Goal: Task Accomplishment & Management: Manage account settings

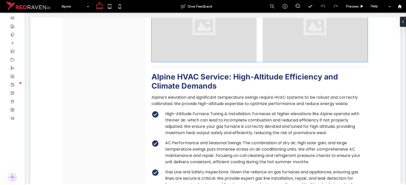
scroll to position [457, 0]
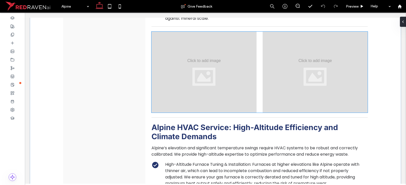
click at [166, 61] on div at bounding box center [203, 72] width 105 height 81
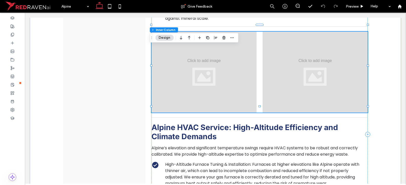
click at [166, 61] on div at bounding box center [203, 72] width 105 height 81
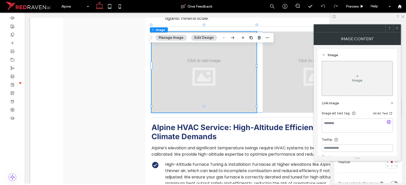
type input "**"
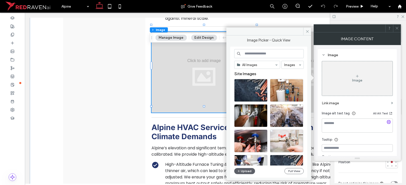
click at [396, 26] on icon at bounding box center [397, 28] width 4 height 4
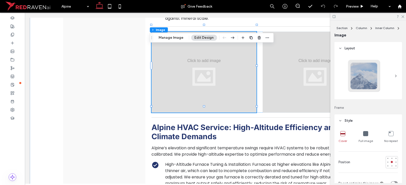
scroll to position [76, 0]
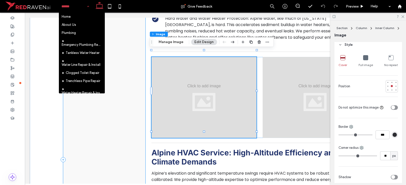
click at [129, 79] on div "© Mapbox © OpenStreetMap Improve this map NEED HELP? [PHONE_NUMBER] Call Us" at bounding box center [104, 160] width 82 height 868
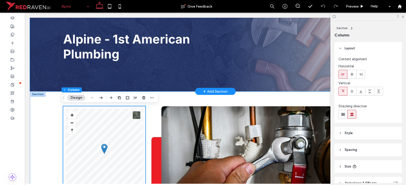
scroll to position [0, 0]
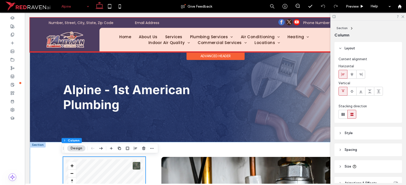
click at [272, 41] on div at bounding box center [215, 35] width 371 height 34
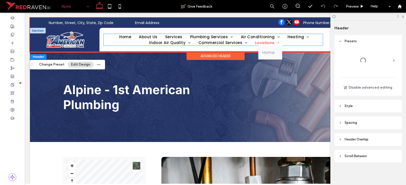
click at [266, 42] on span "Locations" at bounding box center [267, 43] width 25 height 6
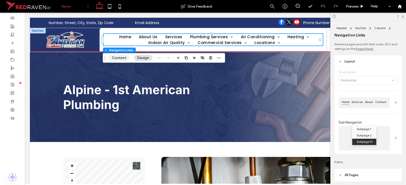
click at [124, 59] on button "Content" at bounding box center [119, 58] width 21 height 6
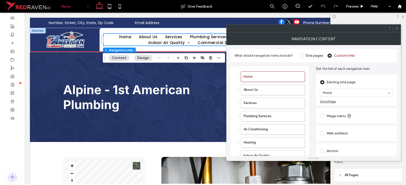
scroll to position [71, 0]
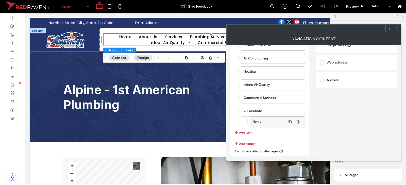
click at [260, 119] on label "Home" at bounding box center [268, 122] width 33 height 10
click at [271, 105] on ol "Home About Us Services Plumbing Services Air Conditioning Heating Indoor Air Qu…" at bounding box center [269, 64] width 71 height 127
click at [270, 111] on label "Locations" at bounding box center [266, 111] width 39 height 10
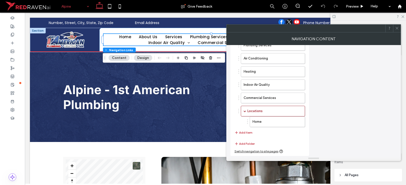
scroll to position [0, 0]
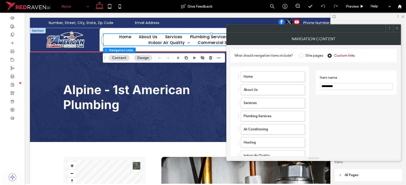
click at [339, 88] on input "*********" at bounding box center [356, 86] width 73 height 7
type input "**********"
click at [396, 26] on span at bounding box center [397, 29] width 4 height 8
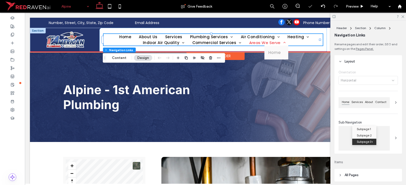
click at [266, 43] on span "Areas We Serve" at bounding box center [267, 43] width 37 height 6
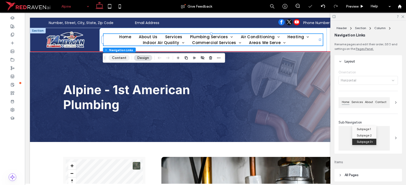
click at [122, 58] on button "Content" at bounding box center [119, 58] width 21 height 6
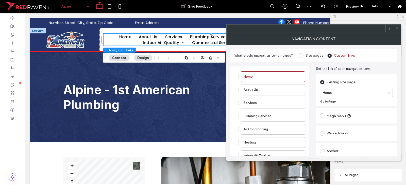
scroll to position [71, 0]
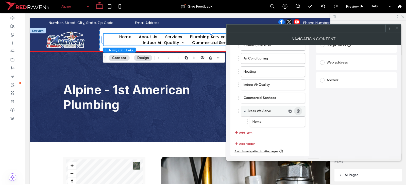
click at [299, 112] on icon "button" at bounding box center [298, 111] width 4 height 4
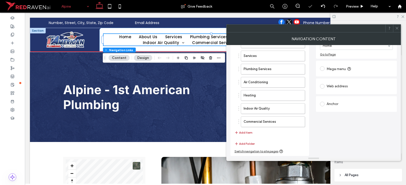
scroll to position [47, 0]
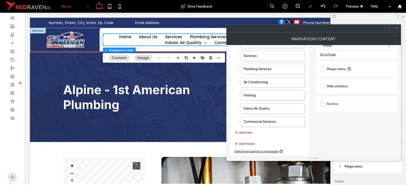
click at [245, 133] on button "Add Item" at bounding box center [243, 133] width 18 height 6
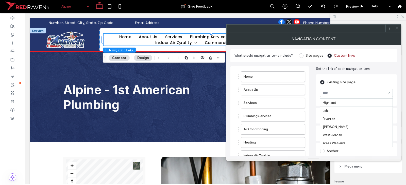
scroll to position [51, 0]
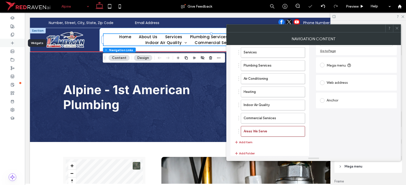
click at [13, 42] on icon at bounding box center [12, 43] width 4 height 4
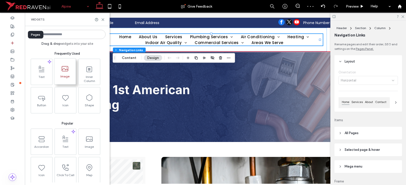
click at [13, 38] on div at bounding box center [12, 34] width 25 height 8
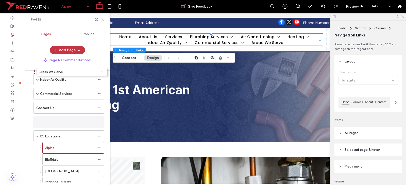
scroll to position [85, 0]
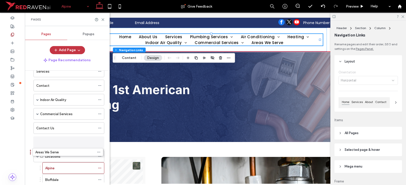
drag, startPoint x: 32, startPoint y: 161, endPoint x: 31, endPoint y: 151, distance: 9.9
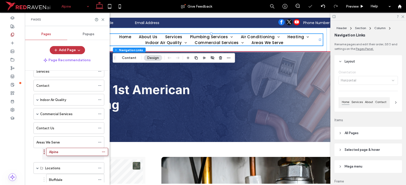
drag, startPoint x: 41, startPoint y: 165, endPoint x: 45, endPoint y: 149, distance: 17.2
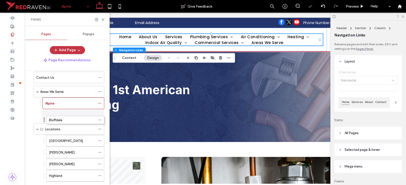
drag, startPoint x: 45, startPoint y: 116, endPoint x: 44, endPoint y: 119, distance: 4.0
drag, startPoint x: 45, startPoint y: 142, endPoint x: 42, endPoint y: 132, distance: 9.9
drag, startPoint x: 44, startPoint y: 154, endPoint x: 44, endPoint y: 143, distance: 11.2
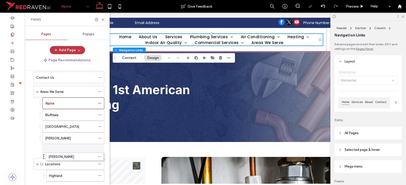
drag, startPoint x: 44, startPoint y: 164, endPoint x: 44, endPoint y: 156, distance: 8.1
drag, startPoint x: 46, startPoint y: 156, endPoint x: 41, endPoint y: 168, distance: 12.5
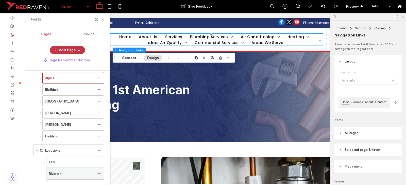
scroll to position [186, 0]
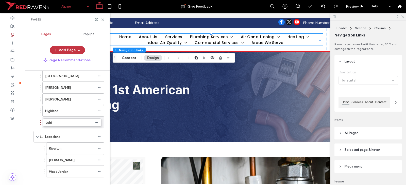
drag, startPoint x: 44, startPoint y: 139, endPoint x: 41, endPoint y: 124, distance: 15.3
drag, startPoint x: 44, startPoint y: 150, endPoint x: 42, endPoint y: 140, distance: 9.9
drag, startPoint x: 45, startPoint y: 157, endPoint x: 44, endPoint y: 149, distance: 8.1
drag, startPoint x: 44, startPoint y: 171, endPoint x: 45, endPoint y: 162, distance: 9.6
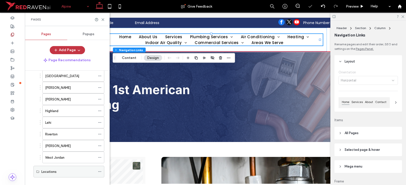
click at [101, 172] on use at bounding box center [99, 172] width 3 height 1
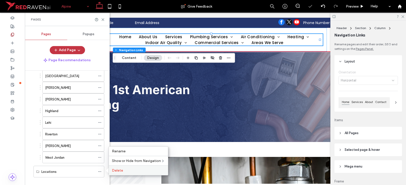
click at [113, 171] on span "Delete" at bounding box center [117, 171] width 11 height 4
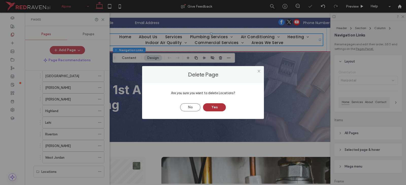
click at [219, 109] on button "Yes" at bounding box center [214, 107] width 23 height 8
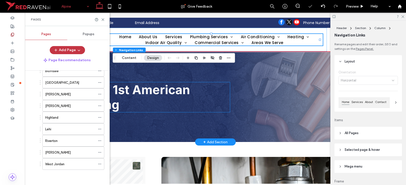
scroll to position [180, 0]
click at [104, 18] on icon at bounding box center [103, 20] width 4 height 4
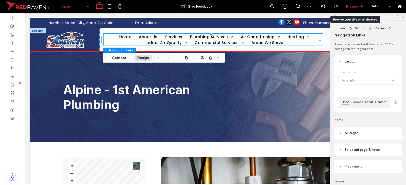
click at [357, 2] on div "Preview" at bounding box center [355, 6] width 26 height 13
click at [351, 8] on span "Preview" at bounding box center [352, 6] width 13 height 4
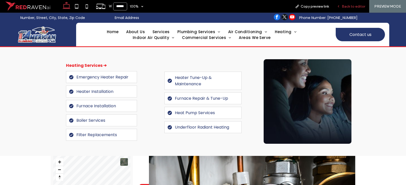
click at [350, 6] on span "Back to editor" at bounding box center [353, 6] width 23 height 4
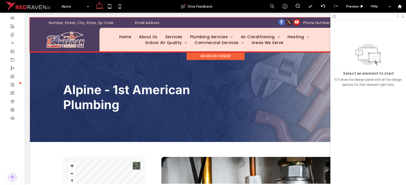
click at [265, 42] on div at bounding box center [215, 35] width 371 height 34
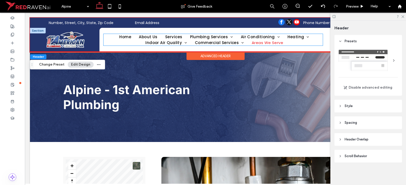
click at [262, 43] on span "Areas We Serve" at bounding box center [267, 43] width 31 height 6
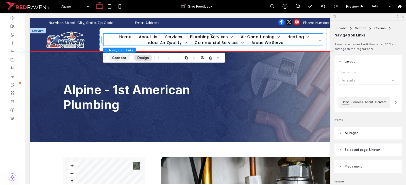
click at [123, 57] on button "Content" at bounding box center [119, 58] width 21 height 6
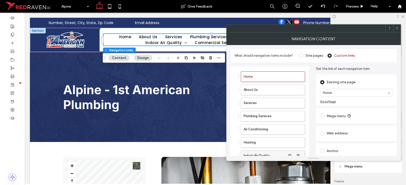
scroll to position [60, 0]
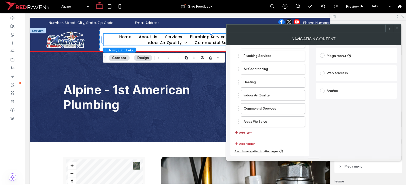
click at [247, 132] on button "Add Item" at bounding box center [243, 133] width 18 height 6
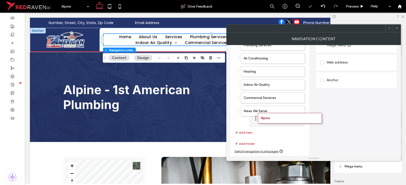
scroll to position [71, 0]
drag, startPoint x: 241, startPoint y: 120, endPoint x: 258, endPoint y: 117, distance: 17.5
click at [247, 130] on button "Add Item" at bounding box center [243, 133] width 18 height 6
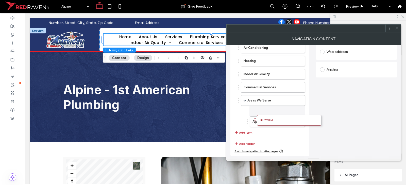
scroll to position [82, 0]
drag, startPoint x: 239, startPoint y: 123, endPoint x: 253, endPoint y: 118, distance: 14.6
click at [243, 133] on button "Add Item" at bounding box center [243, 133] width 18 height 6
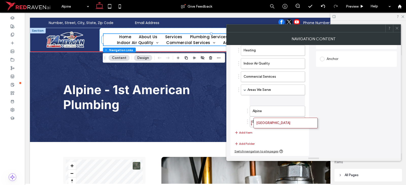
scroll to position [92, 0]
drag, startPoint x: 240, startPoint y: 122, endPoint x: 251, endPoint y: 122, distance: 10.7
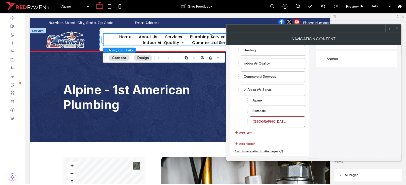
click at [247, 131] on button "Add Item" at bounding box center [243, 133] width 18 height 6
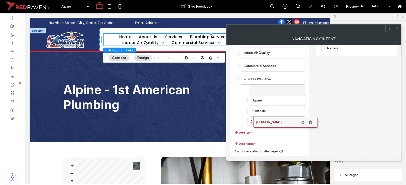
scroll to position [103, 0]
drag, startPoint x: 240, startPoint y: 121, endPoint x: 256, endPoint y: 123, distance: 15.6
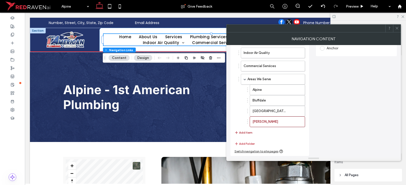
click at [248, 131] on button "Add Item" at bounding box center [243, 133] width 18 height 6
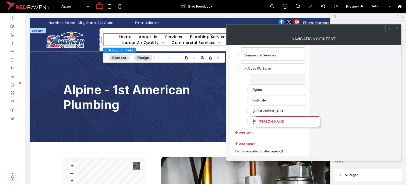
scroll to position [114, 0]
drag, startPoint x: 241, startPoint y: 124, endPoint x: 257, endPoint y: 124, distance: 15.5
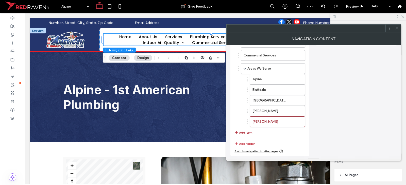
click at [252, 132] on button "Add Item" at bounding box center [243, 133] width 18 height 6
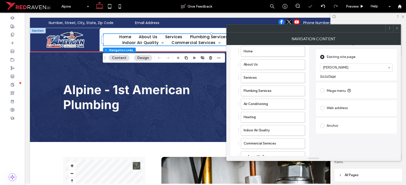
scroll to position [0, 0]
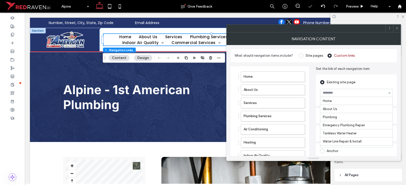
click at [353, 97] on div "Home About Us Plumbing Emergency Plumbing Repair Tankless Water Heater Water Li…" at bounding box center [356, 93] width 73 height 8
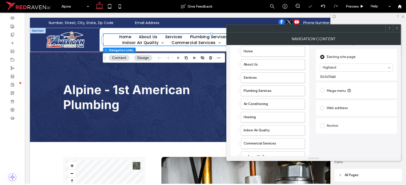
scroll to position [101, 0]
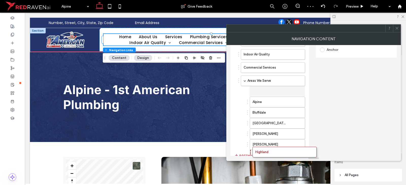
drag, startPoint x: 240, startPoint y: 146, endPoint x: 252, endPoint y: 151, distance: 12.7
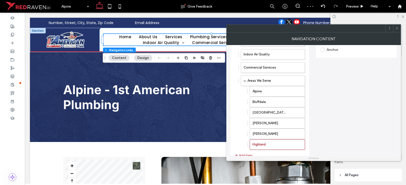
click at [240, 154] on button "Add Item" at bounding box center [243, 156] width 18 height 6
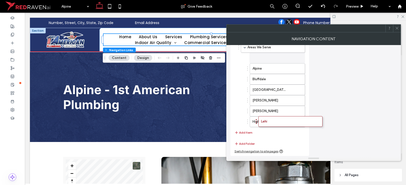
scroll to position [135, 0]
drag, startPoint x: 240, startPoint y: 122, endPoint x: 249, endPoint y: 129, distance: 10.8
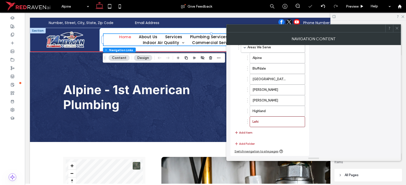
click at [245, 131] on button "Add Item" at bounding box center [243, 133] width 18 height 6
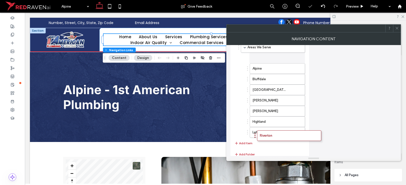
drag, startPoint x: 239, startPoint y: 137, endPoint x: 253, endPoint y: 138, distance: 13.7
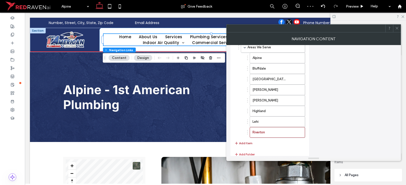
click at [242, 142] on button "Add Item" at bounding box center [243, 144] width 18 height 6
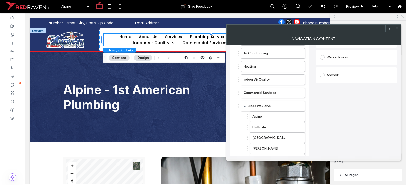
scroll to position [152, 0]
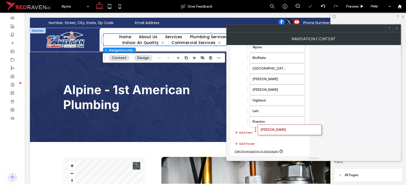
drag, startPoint x: 242, startPoint y: 131, endPoint x: 257, endPoint y: 133, distance: 15.3
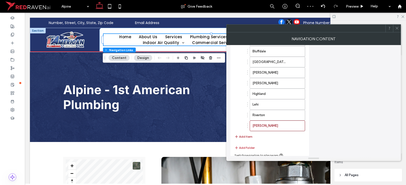
click at [245, 137] on button "Add Item" at bounding box center [243, 137] width 18 height 6
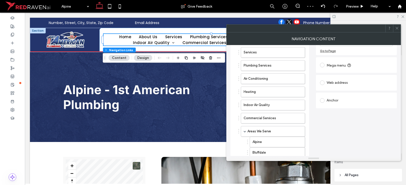
scroll to position [0, 0]
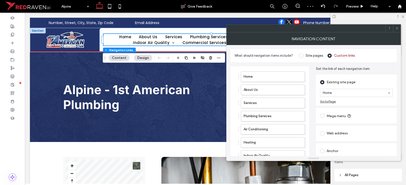
drag, startPoint x: 338, startPoint y: 93, endPoint x: 339, endPoint y: 96, distance: 2.7
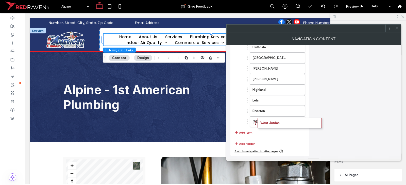
scroll to position [167, 0]
drag, startPoint x: 240, startPoint y: 121, endPoint x: 258, endPoint y: 122, distance: 17.8
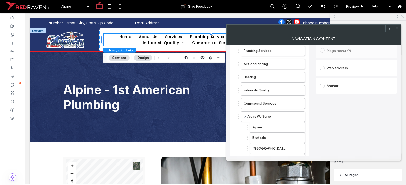
scroll to position [0, 0]
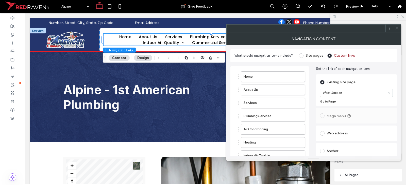
click at [395, 28] on icon at bounding box center [397, 28] width 4 height 4
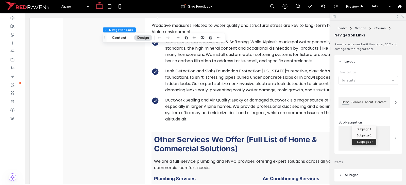
scroll to position [627, 0]
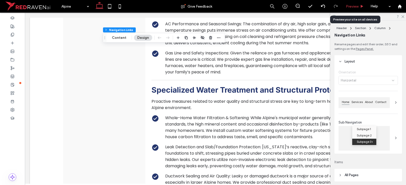
click at [357, 7] on span "Preview" at bounding box center [352, 6] width 13 height 4
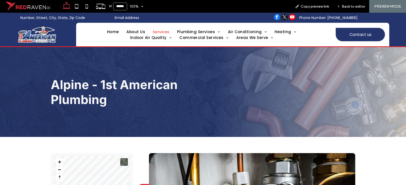
click at [166, 31] on span "Services" at bounding box center [161, 32] width 17 height 6
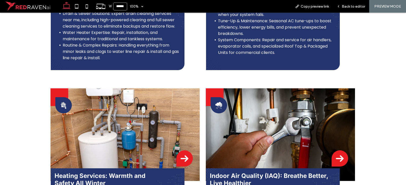
scroll to position [482, 0]
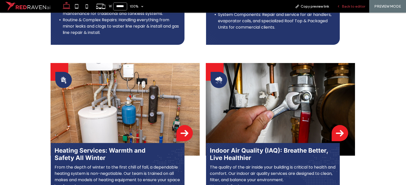
click at [354, 10] on div "Back to editor" at bounding box center [351, 6] width 36 height 13
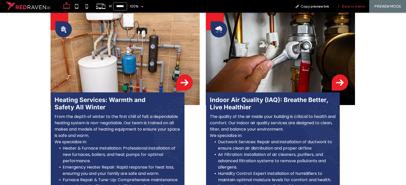
click at [360, 7] on span "Back to editor" at bounding box center [353, 6] width 23 height 4
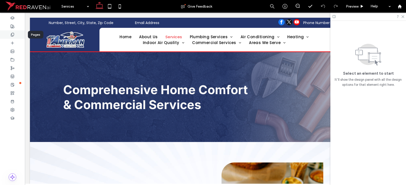
click at [15, 37] on div at bounding box center [12, 34] width 25 height 8
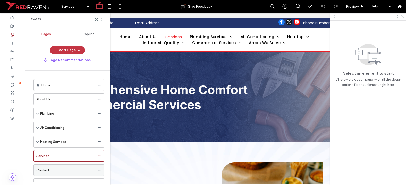
click at [46, 169] on label "Contact" at bounding box center [42, 170] width 13 height 9
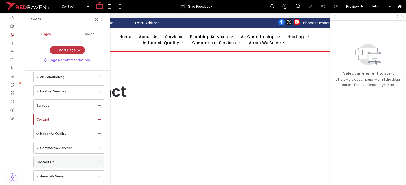
scroll to position [76, 0]
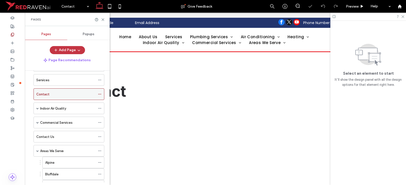
click at [100, 96] on icon at bounding box center [100, 95] width 4 height 4
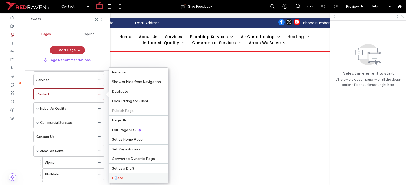
click at [116, 178] on div "Delete" at bounding box center [138, 178] width 59 height 10
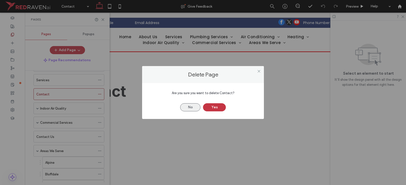
drag, startPoint x: 211, startPoint y: 105, endPoint x: 199, endPoint y: 106, distance: 12.2
click at [211, 105] on button "Yes" at bounding box center [214, 107] width 23 height 8
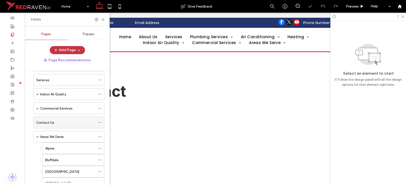
click at [55, 123] on div "Contact Us" at bounding box center [65, 122] width 59 height 5
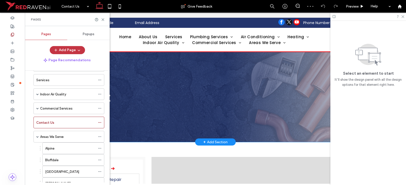
click at [221, 69] on div "Contact" at bounding box center [215, 97] width 304 height 90
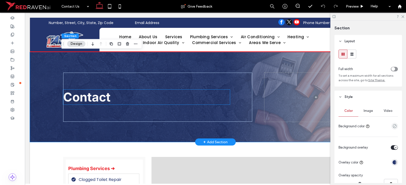
click at [120, 101] on h1 "Contact" at bounding box center [146, 97] width 167 height 15
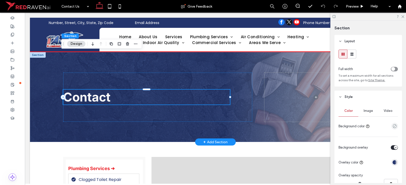
click at [120, 101] on div "Contact" at bounding box center [146, 97] width 167 height 15
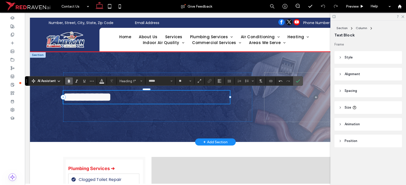
type input "*******"
type input "**"
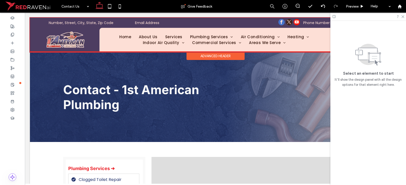
click at [161, 42] on div at bounding box center [215, 35] width 371 height 34
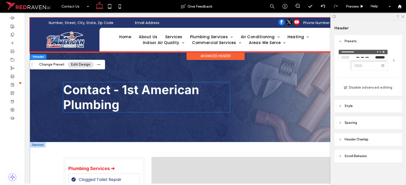
scroll to position [101, 0]
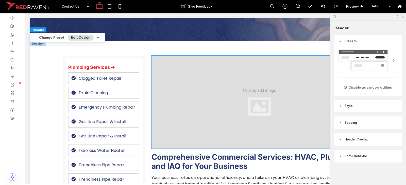
click at [200, 103] on div at bounding box center [259, 102] width 216 height 93
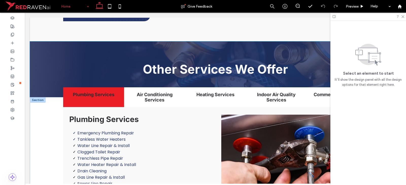
scroll to position [812, 0]
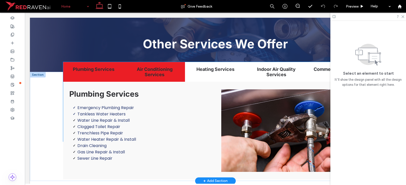
click at [154, 74] on h3 "Air Conditioning Services" at bounding box center [154, 72] width 55 height 11
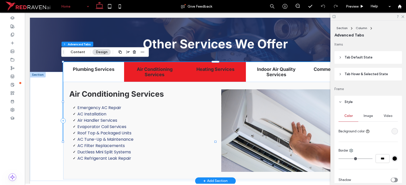
click at [208, 73] on div "Heating Services" at bounding box center [215, 72] width 61 height 20
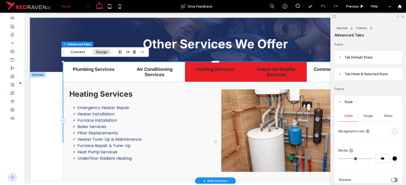
click at [259, 75] on h3 "Indoor Air Quality Services" at bounding box center [276, 72] width 55 height 11
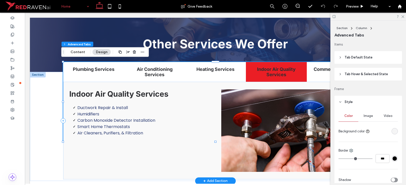
click at [298, 74] on h3 "Indoor Air Quality Services" at bounding box center [276, 72] width 55 height 11
click at [315, 73] on div "Commercial Services" at bounding box center [337, 72] width 61 height 20
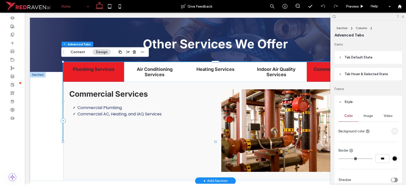
click at [99, 77] on div "Plumbing Services" at bounding box center [93, 72] width 61 height 20
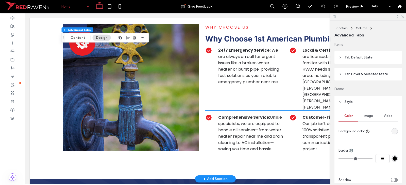
scroll to position [964, 0]
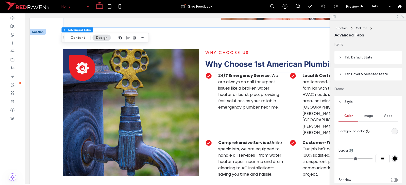
click at [247, 83] on span "We are always on call for urgent issues like a broken water heater or burst pip…" at bounding box center [248, 92] width 61 height 38
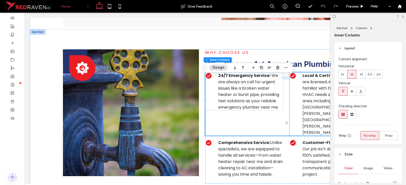
click at [305, 79] on strong "Local & Certified Experts:" at bounding box center [329, 76] width 54 height 6
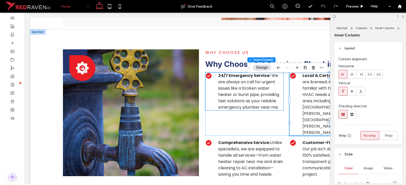
click at [239, 91] on span "We are always on call for urgent issues like a broken water heater or burst pip…" at bounding box center [248, 92] width 61 height 38
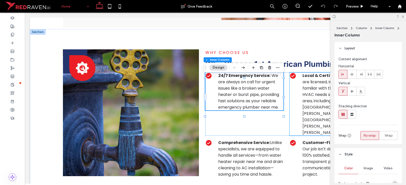
click at [307, 95] on span "We are licensed, insured, and deeply familiar with the plumbing and HVAC needs …" at bounding box center [334, 104] width 65 height 63
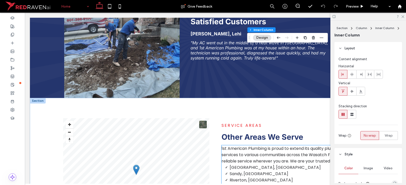
scroll to position [1268, 0]
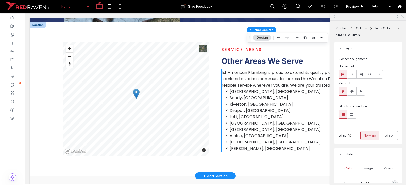
click at [243, 108] on span "Draper, [GEOGRAPHIC_DATA]" at bounding box center [260, 111] width 61 height 6
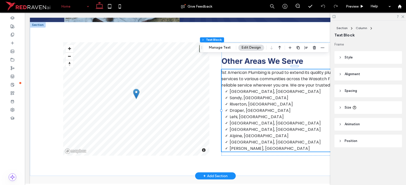
click at [249, 89] on span "[GEOGRAPHIC_DATA], [GEOGRAPHIC_DATA]" at bounding box center [275, 92] width 91 height 6
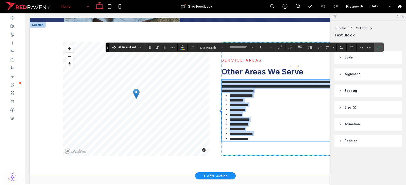
type input "*******"
type input "**"
click at [246, 94] on span "**********" at bounding box center [241, 96] width 23 height 4
